Goal: Information Seeking & Learning: Learn about a topic

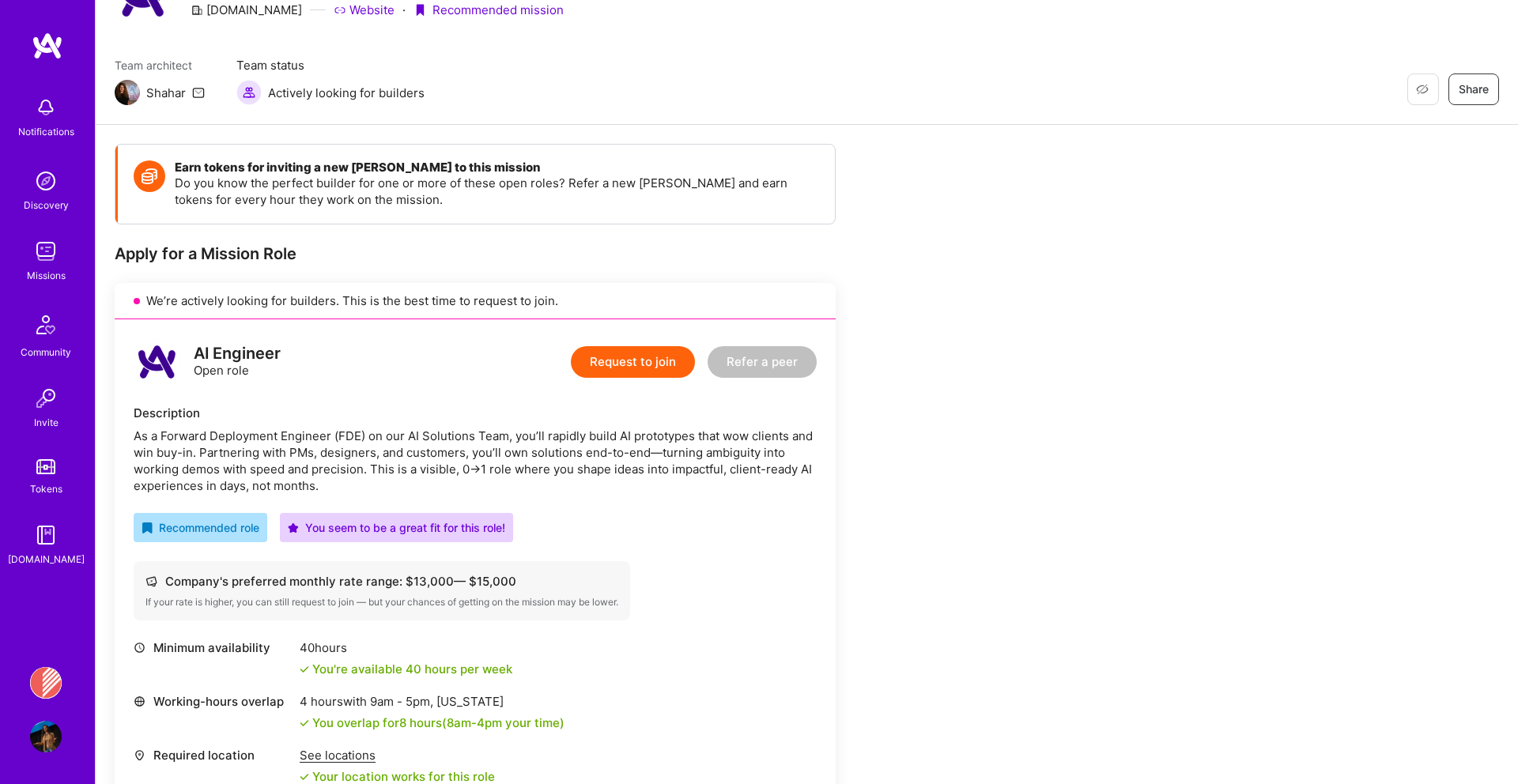
scroll to position [106, 0]
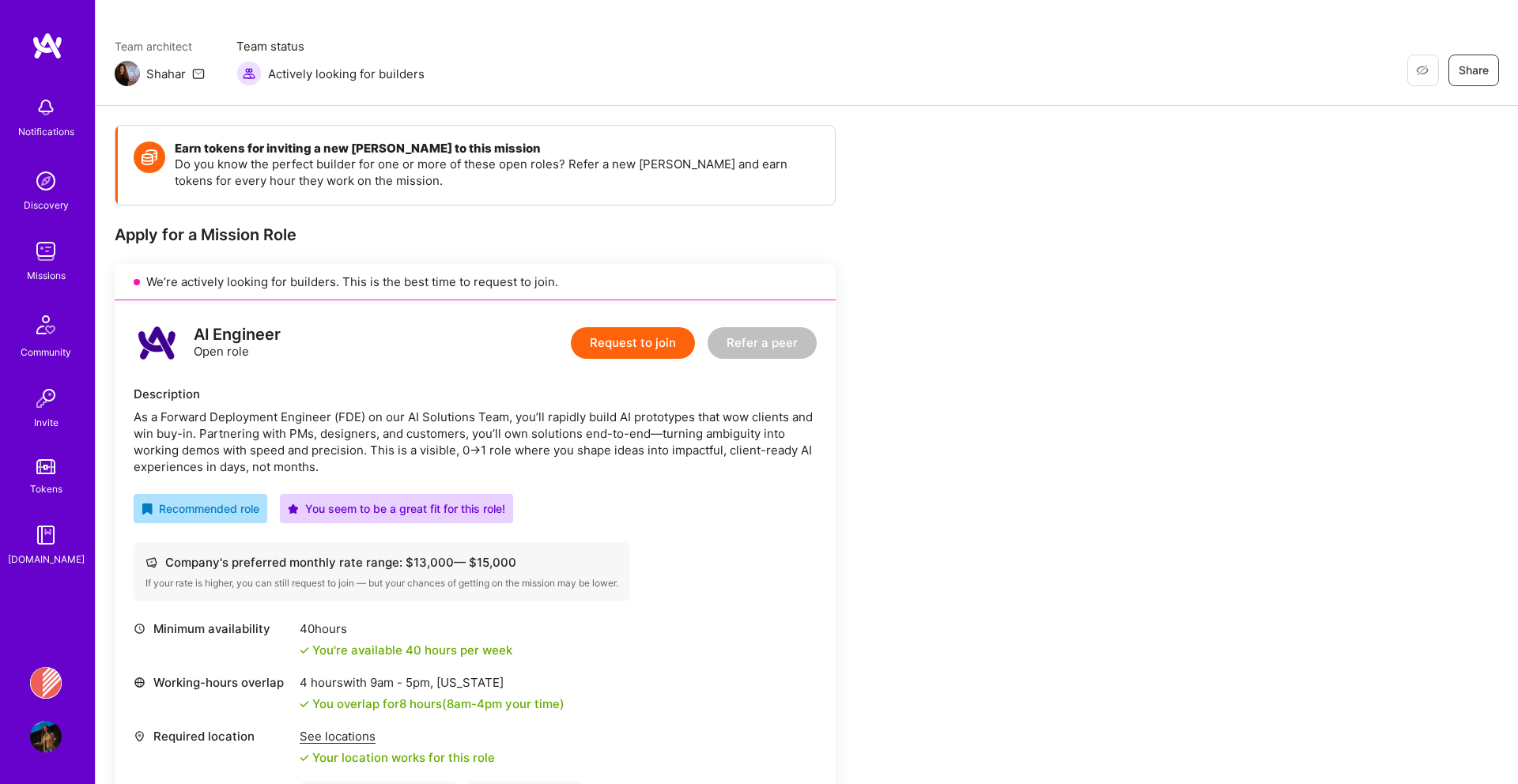
click at [54, 273] on div "Missions" at bounding box center [47, 275] width 39 height 17
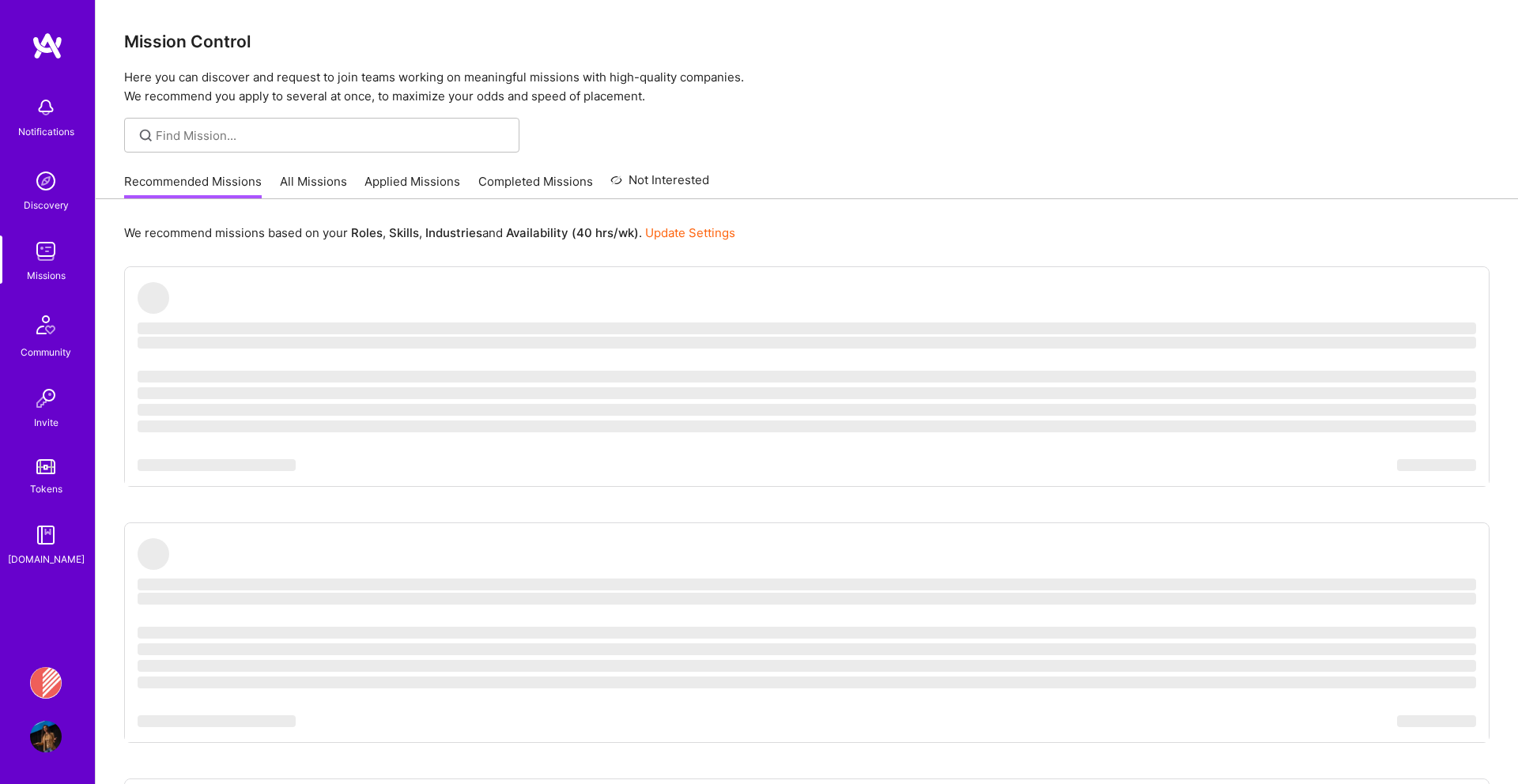
click at [54, 270] on div "Missions" at bounding box center [47, 275] width 39 height 17
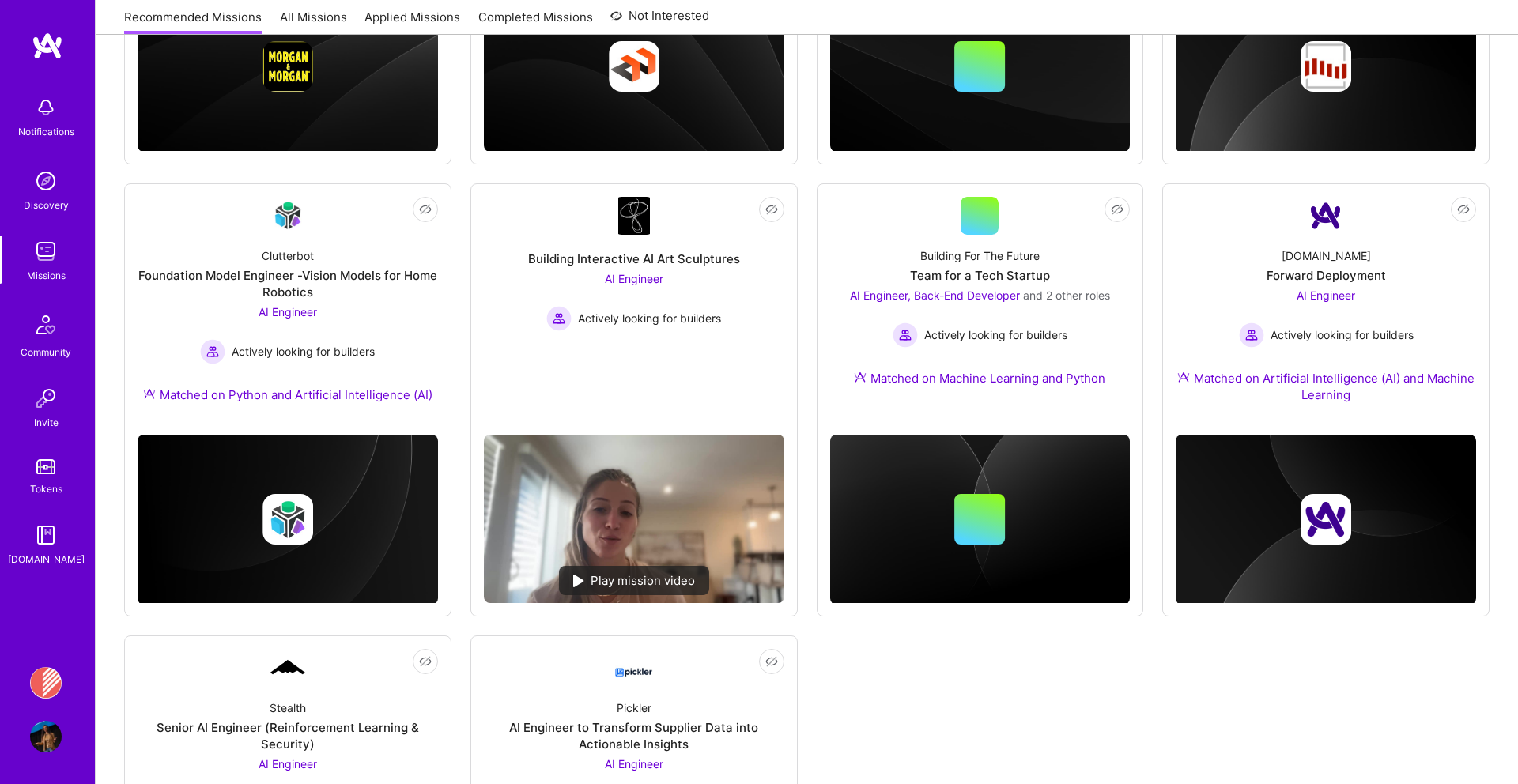
scroll to position [859, 0]
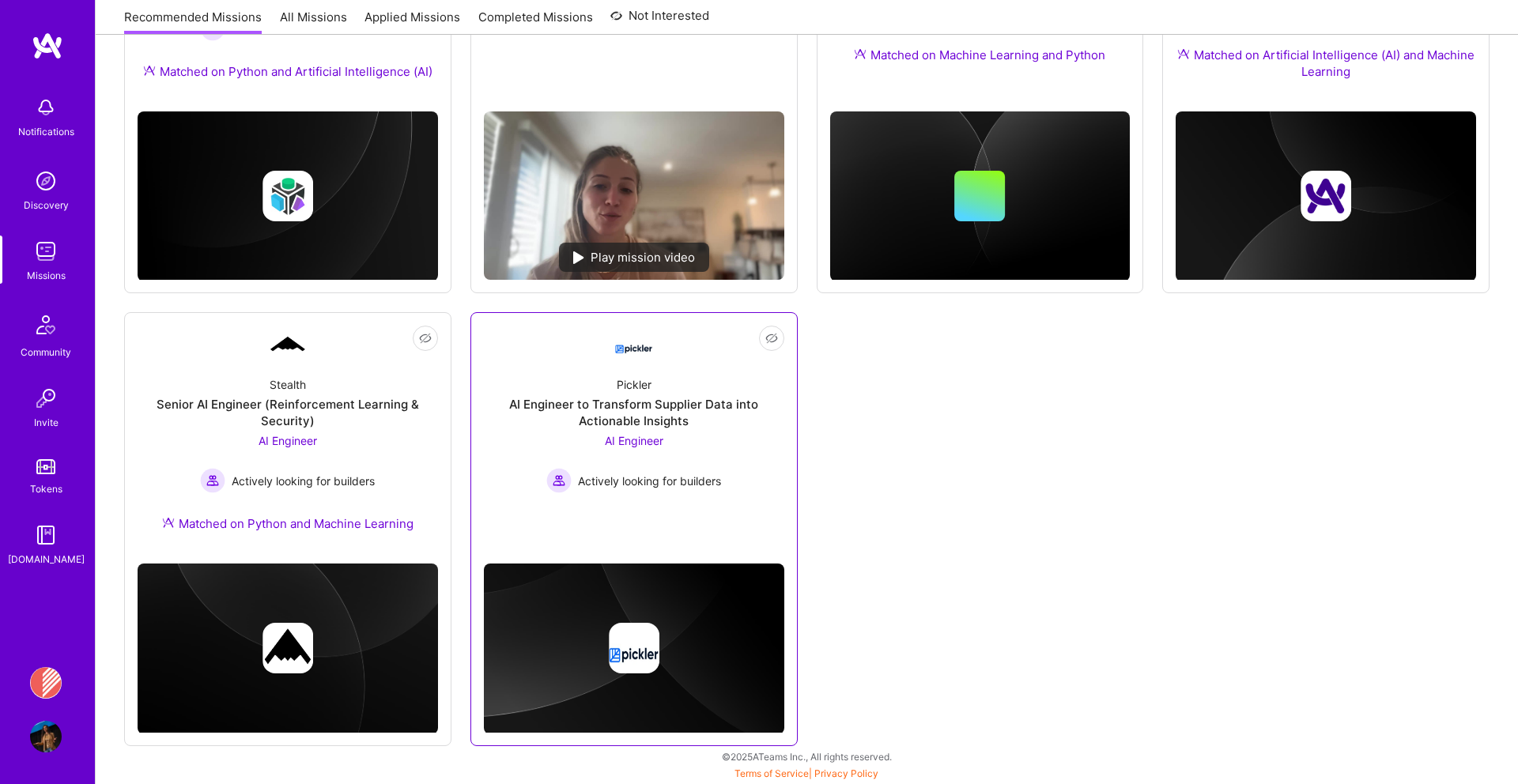
click at [600, 381] on div "Pickler AI Engineer to Transform Supplier Data into Actionable Insights AI Engi…" at bounding box center [634, 427] width 300 height 129
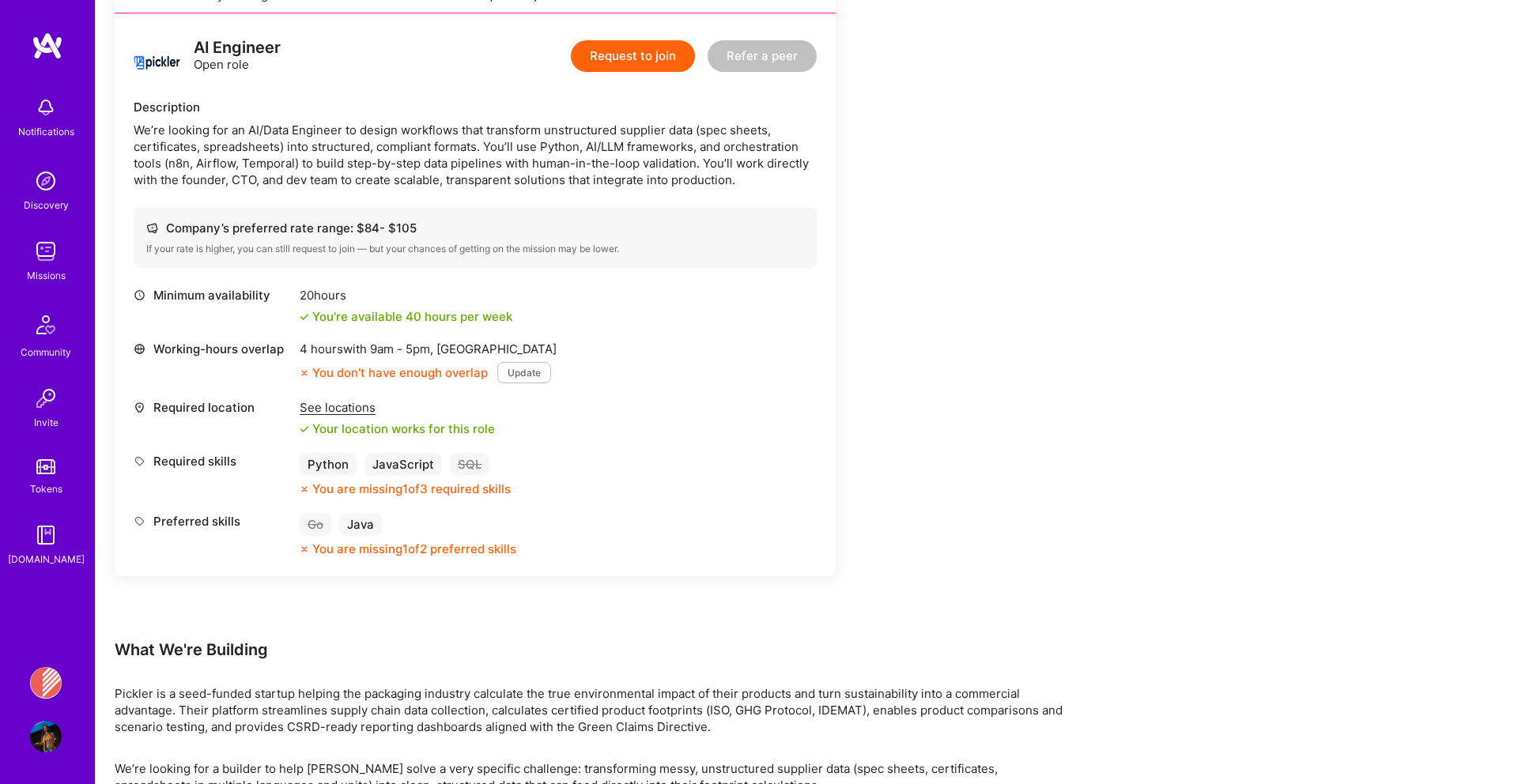
scroll to position [397, 0]
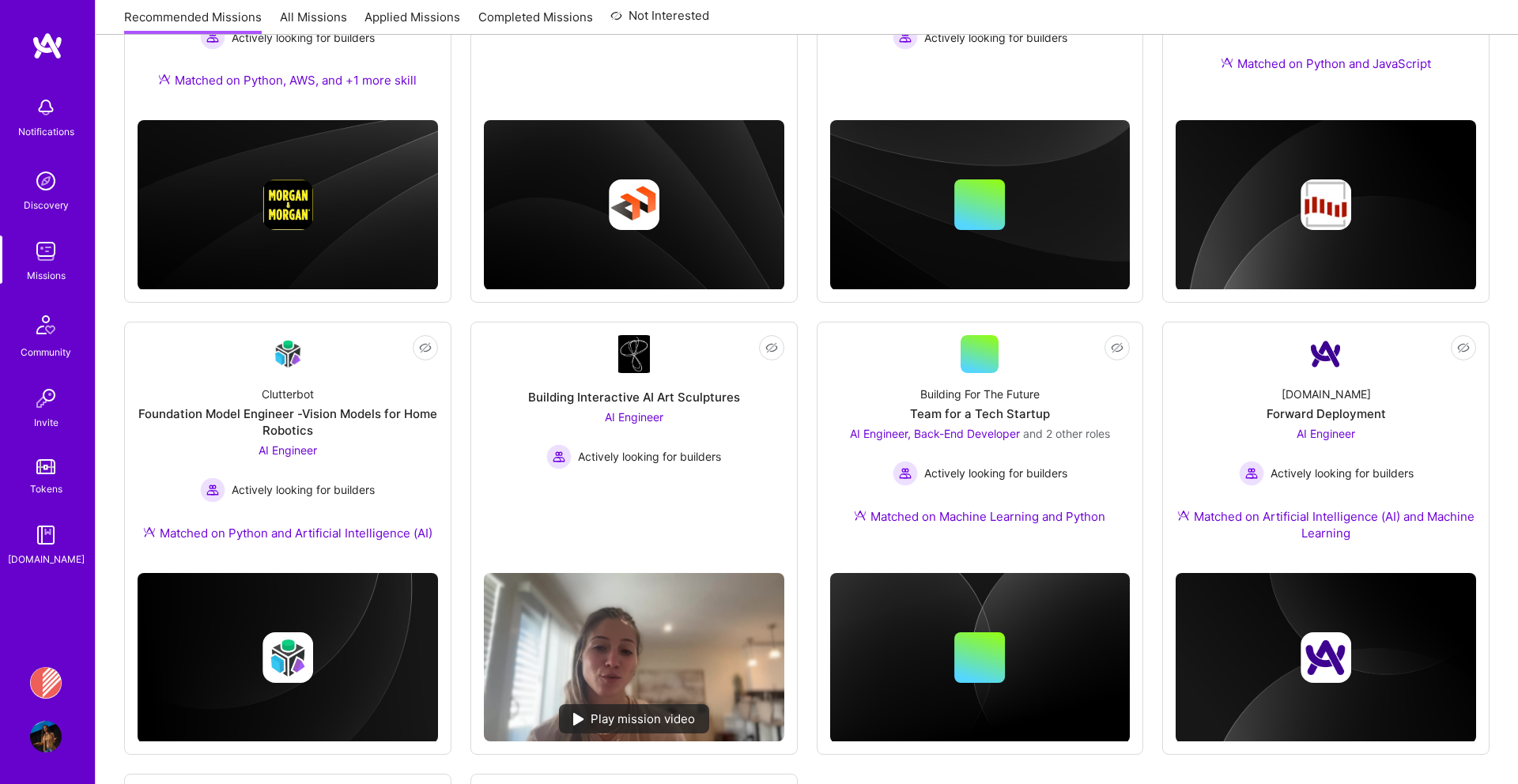
scroll to position [859, 0]
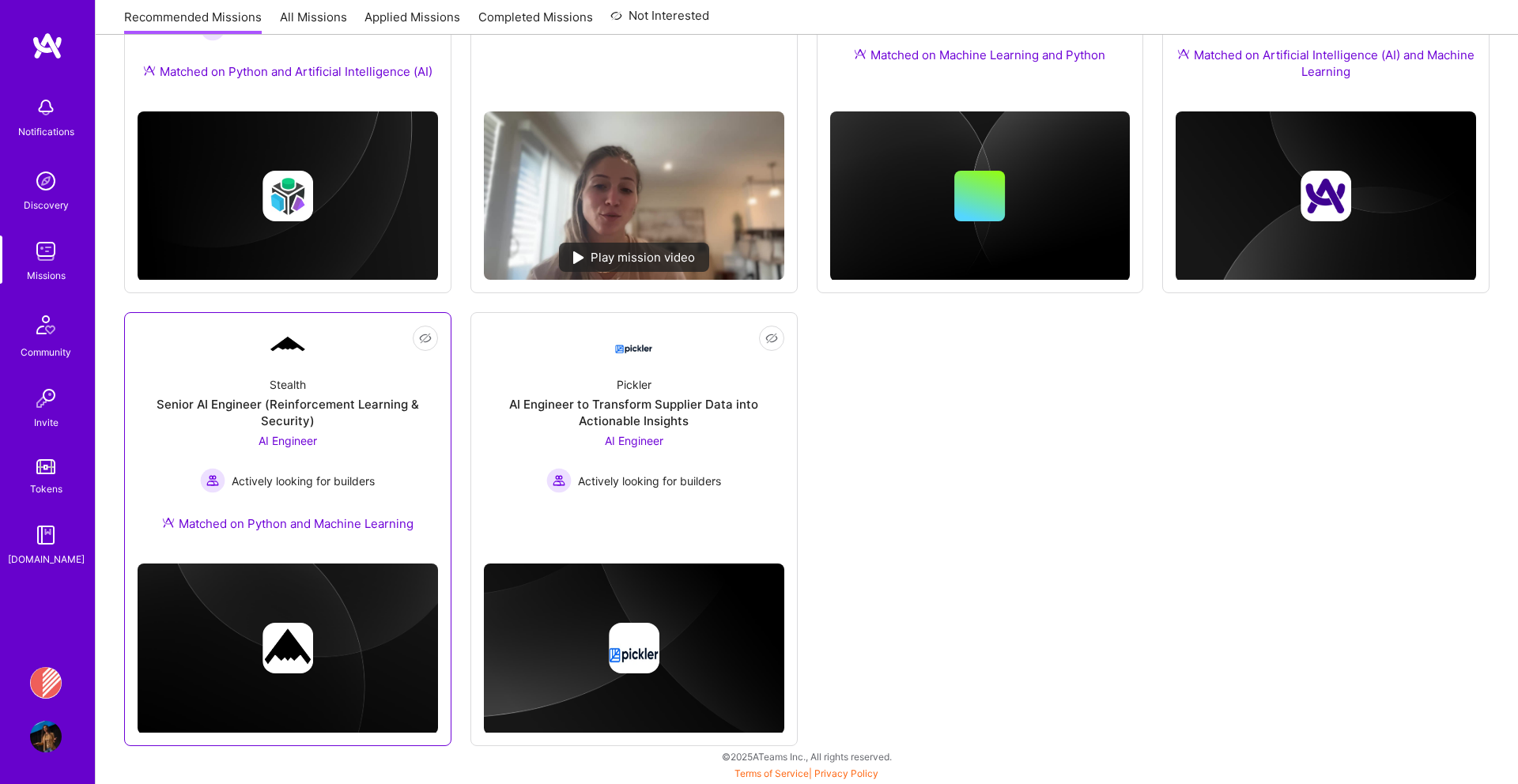
click at [412, 381] on div "Stealth Senior AI Engineer (Reinforcement Learning & Security) AI Engineer Acti…" at bounding box center [288, 457] width 300 height 187
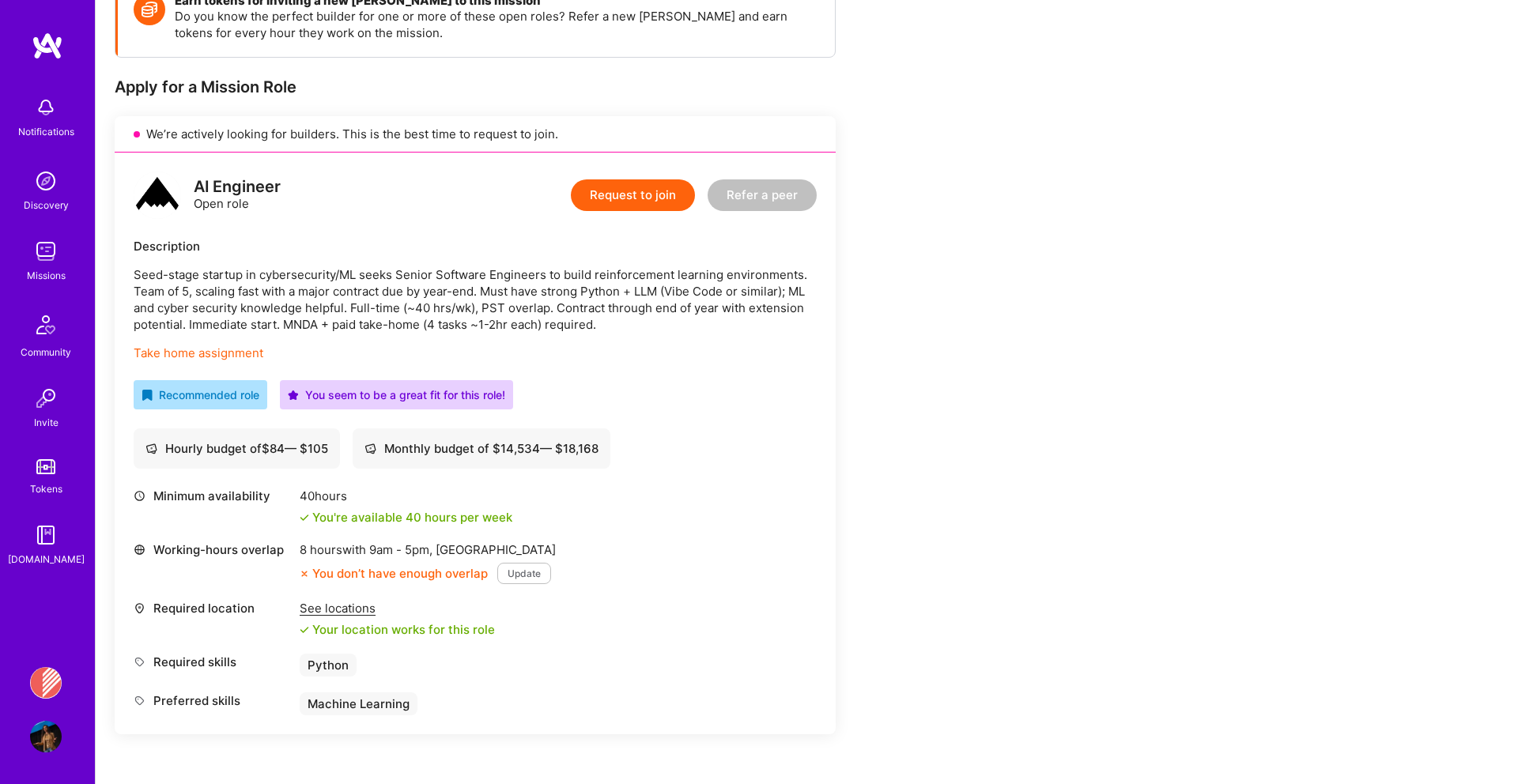
scroll to position [659, 0]
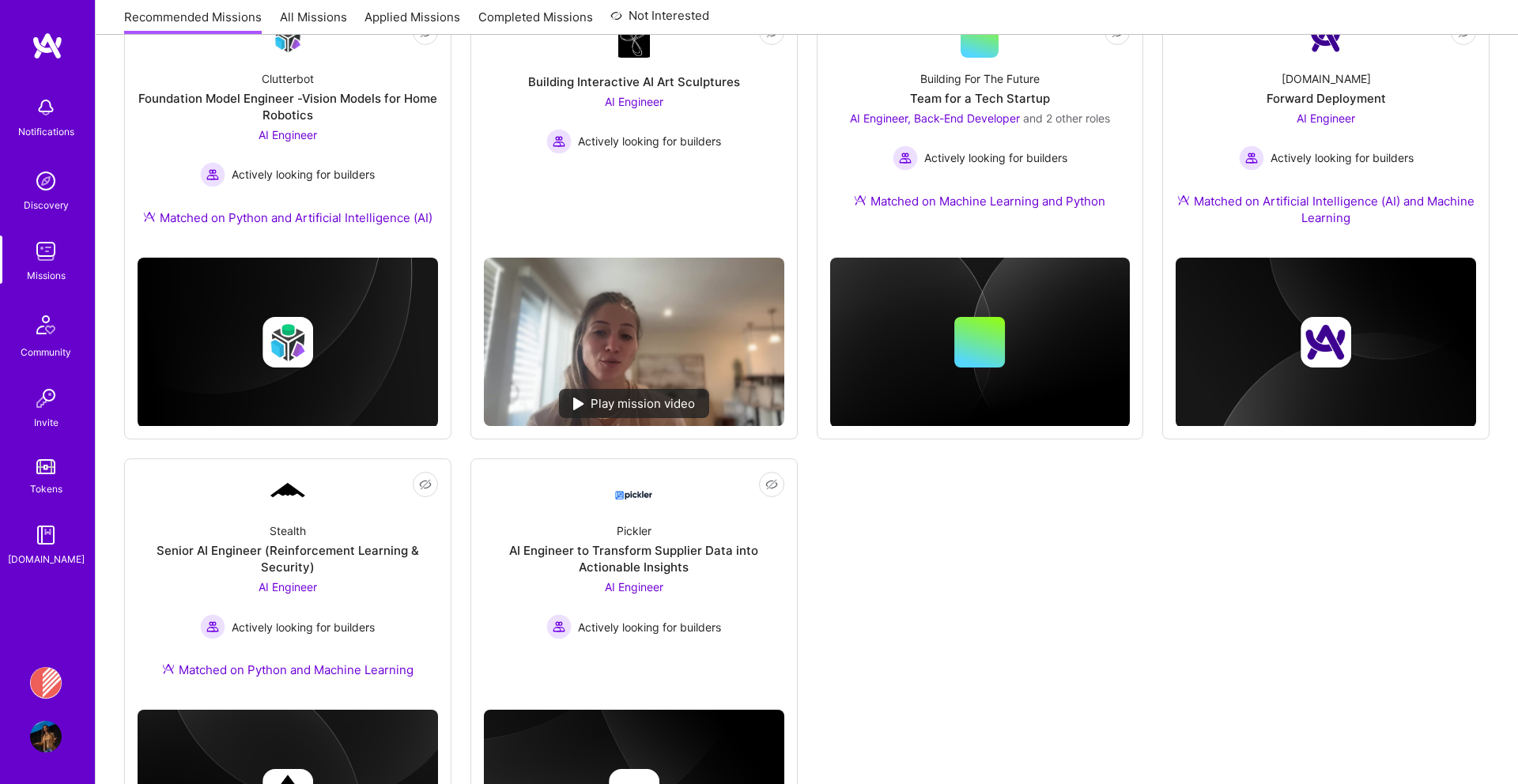
scroll to position [859, 0]
